Goal: Transaction & Acquisition: Purchase product/service

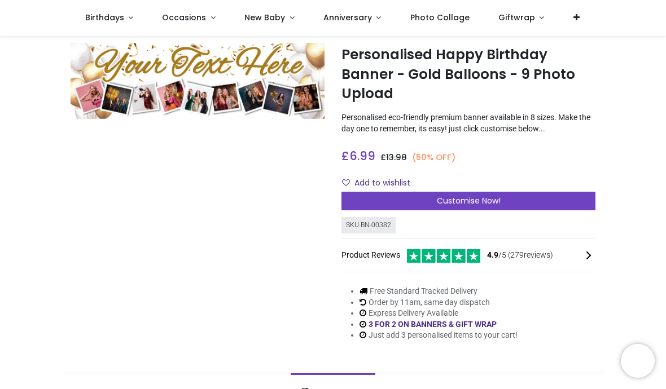
scroll to position [26, 0]
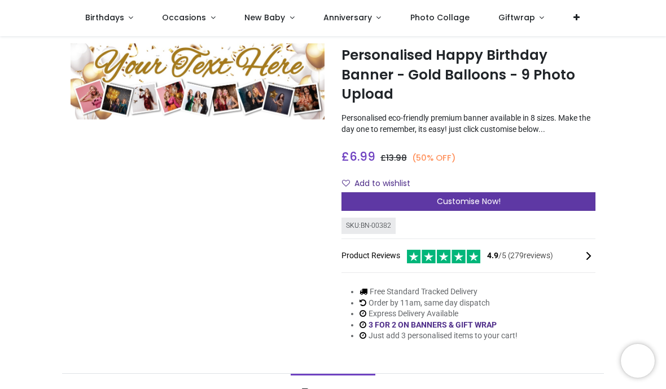
click at [468, 204] on span "Customise Now!" at bounding box center [469, 201] width 64 height 11
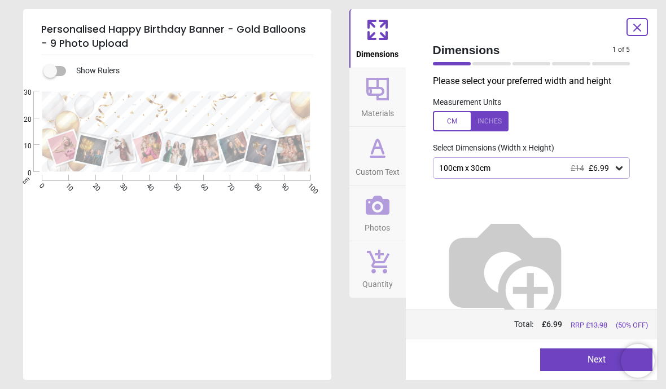
click at [619, 169] on icon at bounding box center [619, 168] width 7 height 4
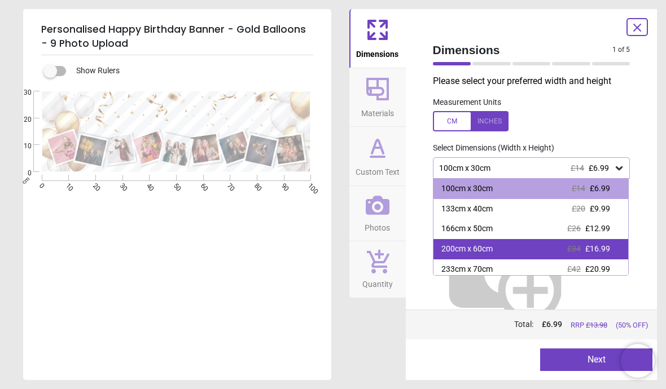
click at [485, 247] on div "200cm x 60cm" at bounding box center [466, 249] width 51 height 11
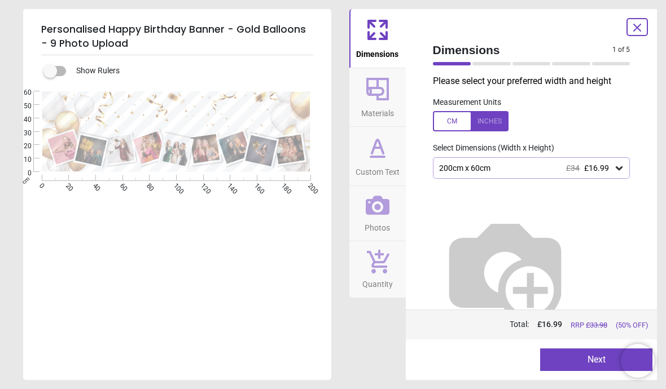
click at [591, 357] on button "Next" at bounding box center [596, 360] width 112 height 23
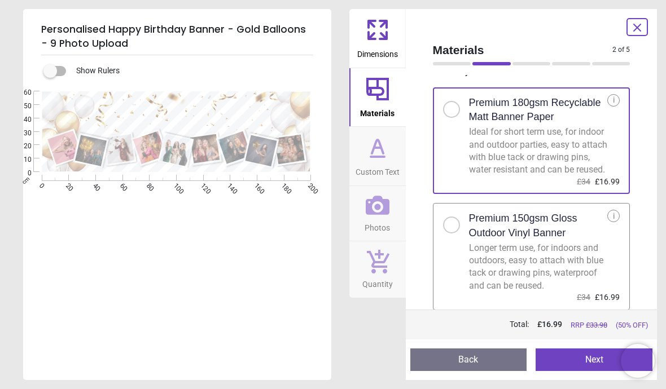
scroll to position [19, 0]
click at [588, 359] on button "Next" at bounding box center [594, 360] width 117 height 23
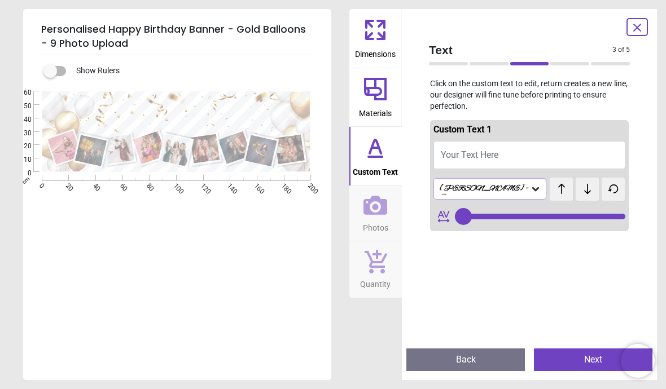
type input "**"
click at [538, 187] on icon at bounding box center [535, 189] width 7 height 4
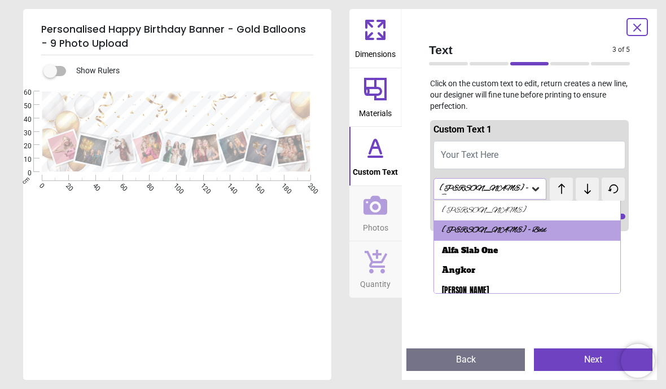
click at [498, 150] on span "Your Text Here" at bounding box center [470, 155] width 58 height 11
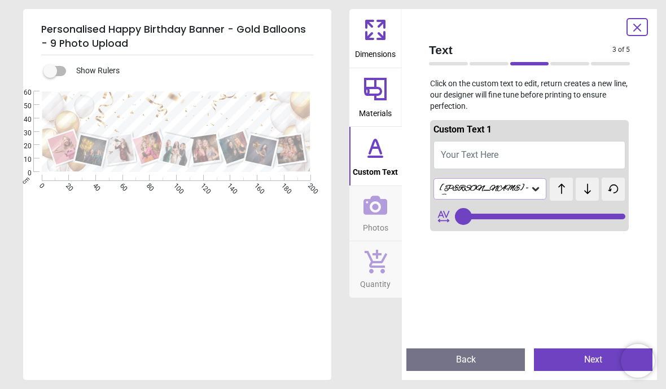
click at [498, 155] on span "Your Text Here" at bounding box center [470, 155] width 58 height 11
click at [494, 151] on span "Your Text Here" at bounding box center [470, 155] width 58 height 11
click at [471, 151] on span "Your Text Here" at bounding box center [470, 155] width 58 height 11
click at [602, 157] on button "Your Text Here" at bounding box center [529, 155] width 192 height 28
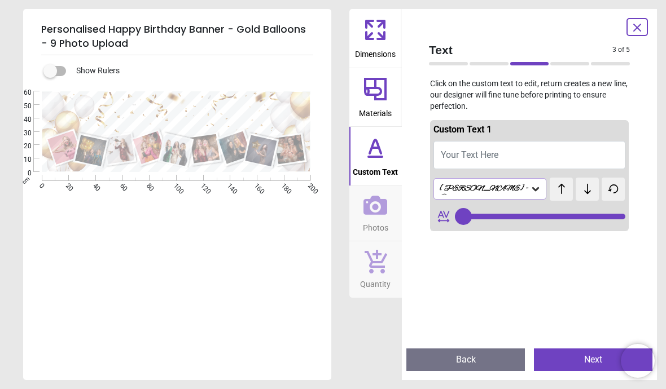
click at [541, 153] on button "Your Text Here" at bounding box center [529, 155] width 192 height 28
click at [508, 188] on div "Alex Brush - Bold" at bounding box center [483, 189] width 91 height 11
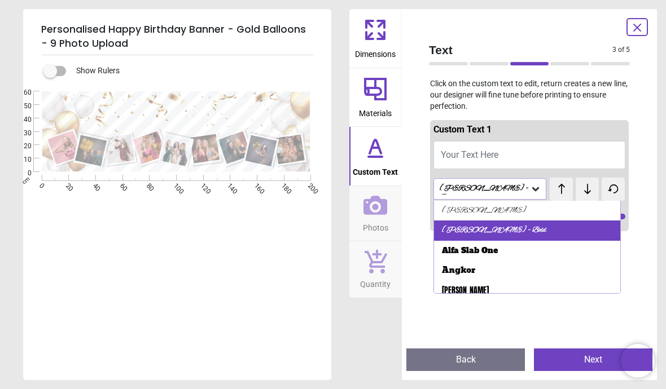
click at [500, 231] on div "Alex Brush - Bold" at bounding box center [494, 230] width 104 height 11
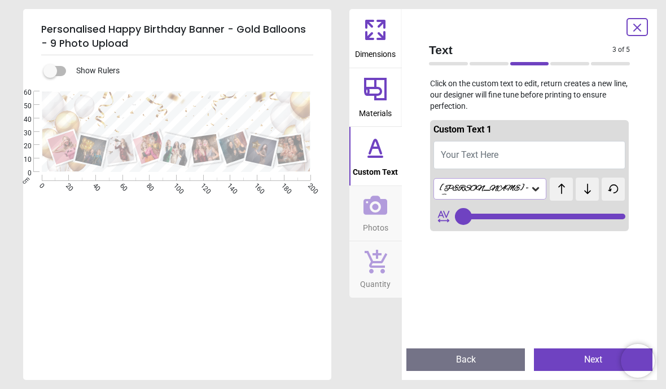
click at [488, 150] on span "Your Text Here" at bounding box center [470, 155] width 58 height 11
type textarea "**"
type input "**"
type textarea "**********"
type input "**"
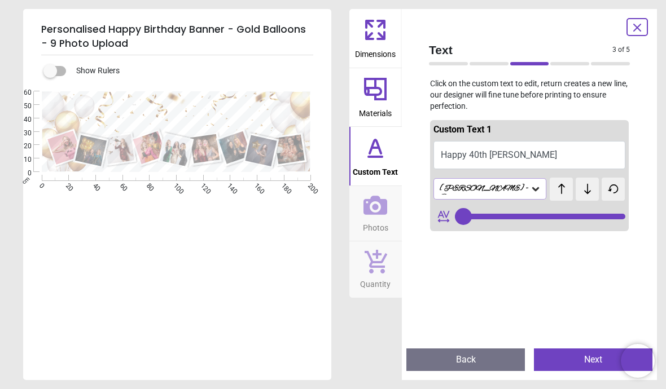
type textarea "**********"
type input "**"
type textarea "**********"
click at [587, 366] on button "Next" at bounding box center [593, 360] width 119 height 23
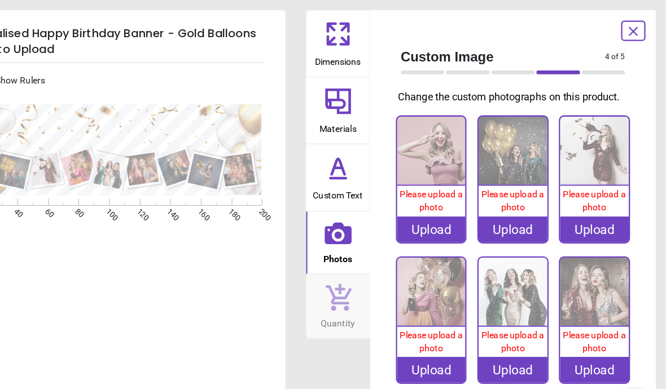
click at [429, 207] on div "Upload" at bounding box center [459, 202] width 60 height 23
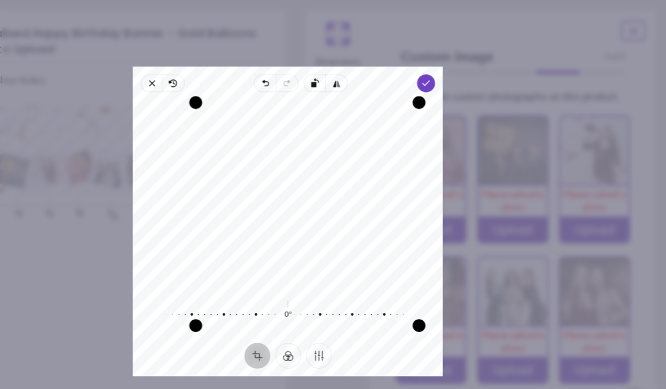
click at [450, 69] on icon "button" at bounding box center [454, 73] width 9 height 9
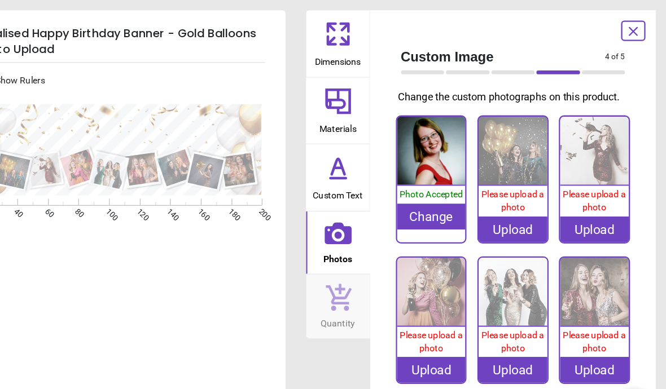
scroll to position [0, 0]
click at [501, 195] on div "Upload" at bounding box center [531, 202] width 60 height 23
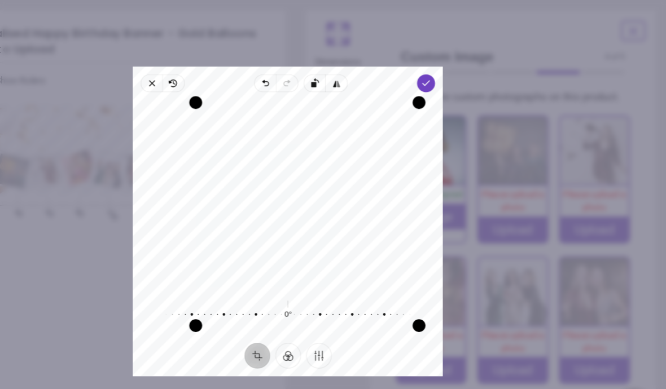
click at [447, 65] on span "Done" at bounding box center [455, 73] width 16 height 16
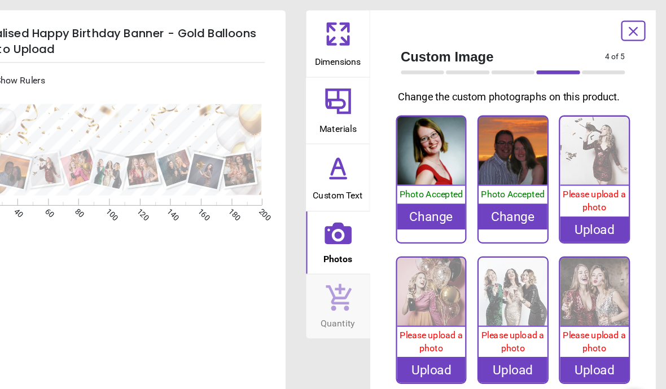
click at [573, 195] on div "Upload" at bounding box center [603, 202] width 60 height 23
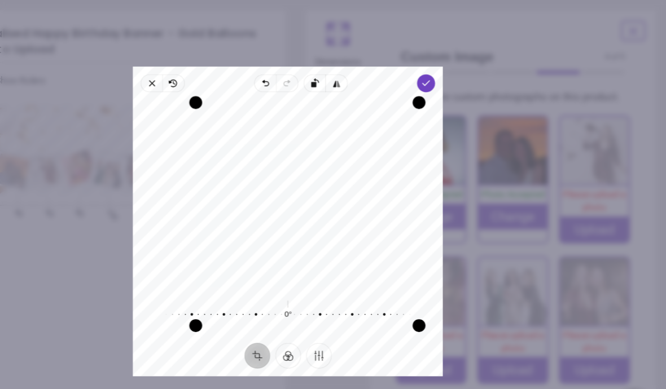
click at [450, 69] on icon "button" at bounding box center [454, 73] width 9 height 9
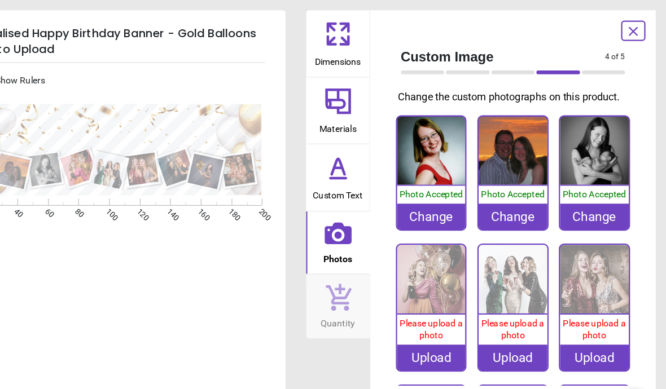
click at [429, 309] on div "Upload" at bounding box center [459, 315] width 60 height 23
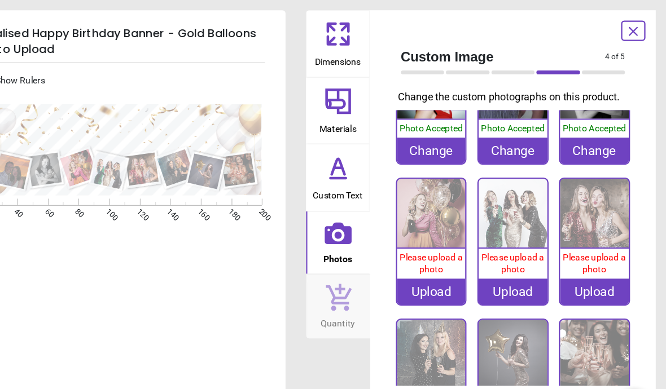
scroll to position [55, 0]
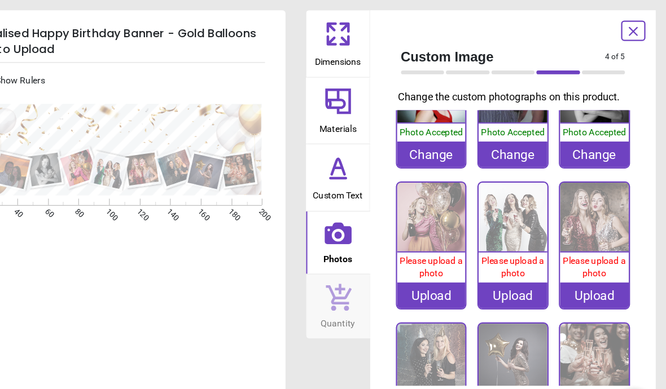
click at [429, 256] on div "Upload" at bounding box center [459, 260] width 60 height 23
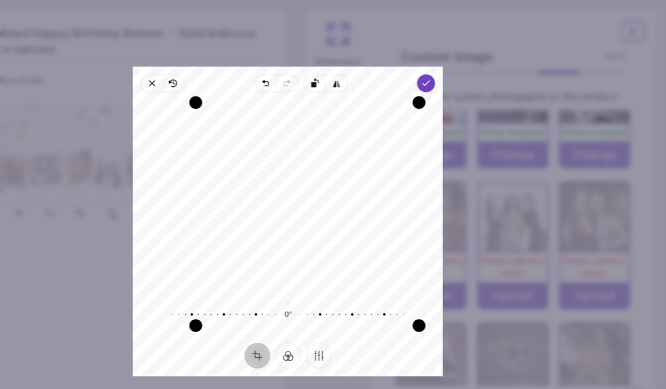
click at [447, 65] on span "Done" at bounding box center [455, 73] width 16 height 16
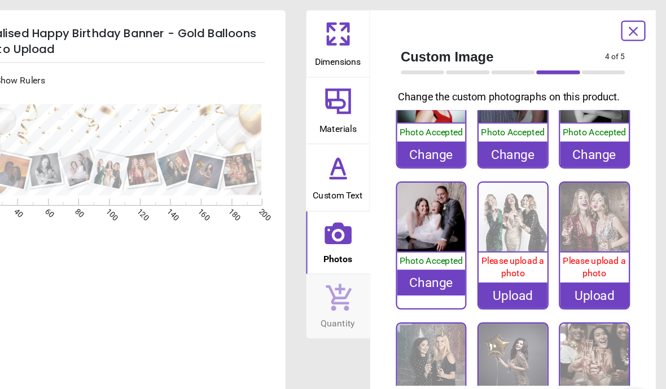
click at [501, 254] on div "Upload" at bounding box center [531, 260] width 60 height 23
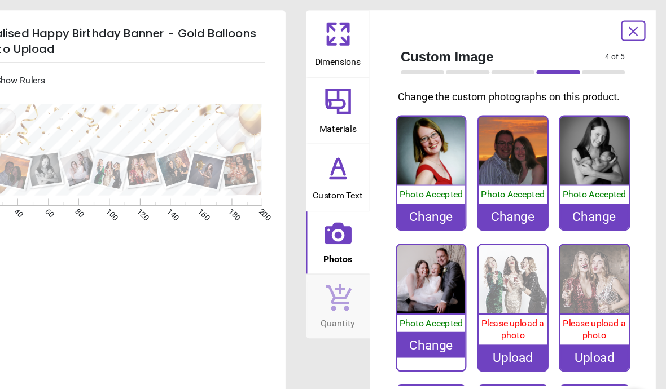
scroll to position [55, 0]
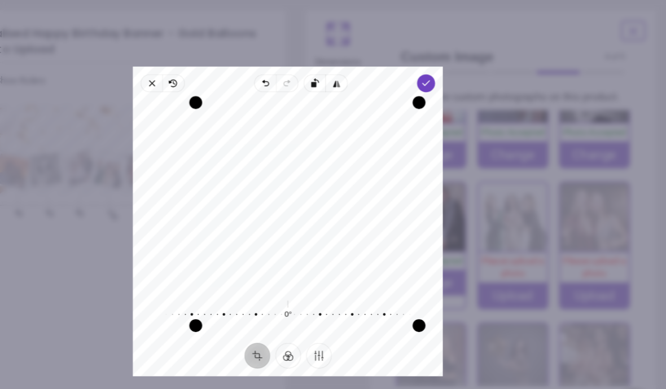
click at [447, 65] on span "Done" at bounding box center [455, 73] width 16 height 16
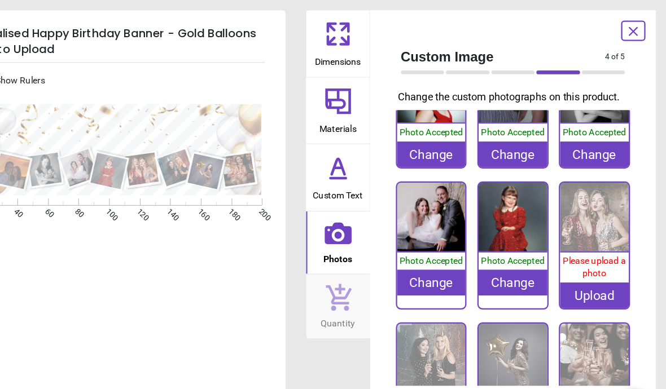
click at [573, 257] on div "Upload" at bounding box center [603, 260] width 60 height 23
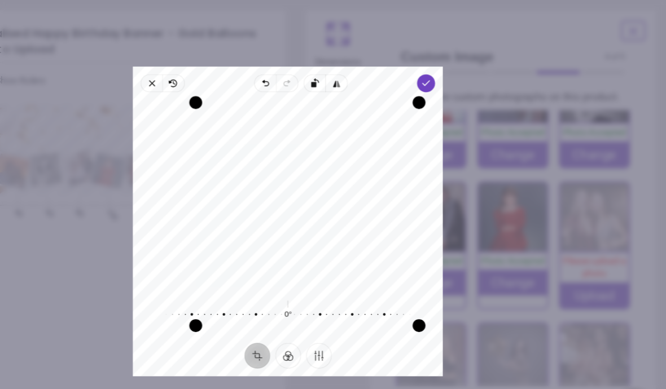
click at [447, 65] on span "Done" at bounding box center [455, 73] width 16 height 16
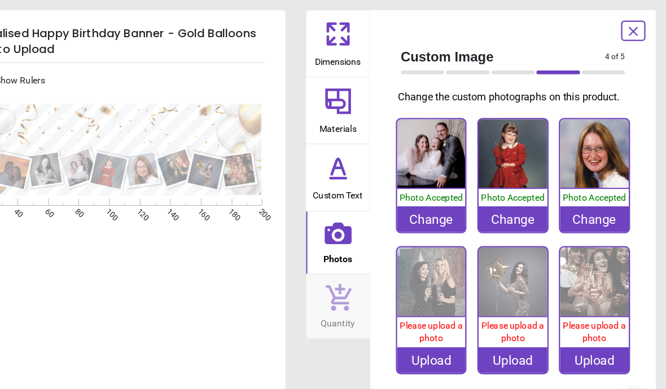
scroll to position [110, 0]
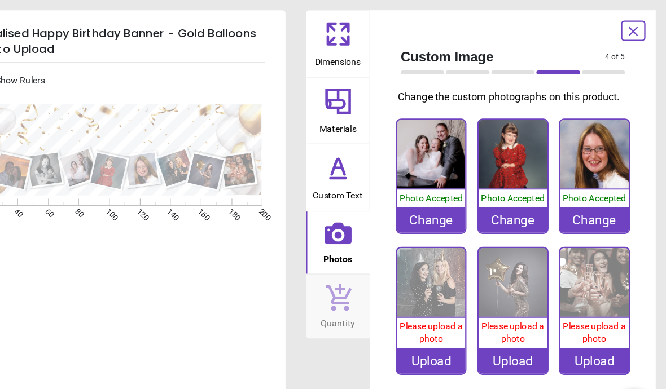
click at [429, 316] on div "Upload" at bounding box center [459, 317] width 60 height 23
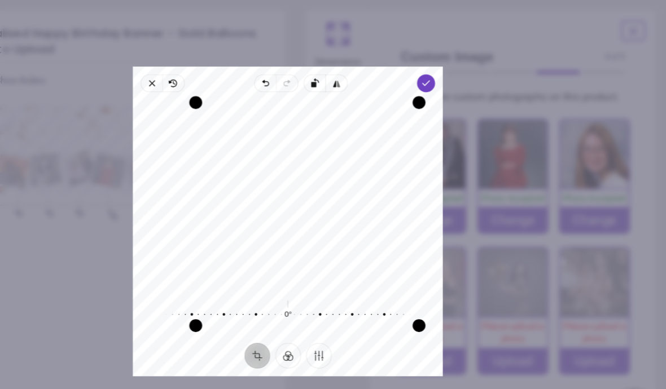
click at [322, 142] on div "Recenter" at bounding box center [333, 171] width 254 height 162
click at [450, 69] on icon "button" at bounding box center [454, 73] width 9 height 9
